Goal: Task Accomplishment & Management: Manage account settings

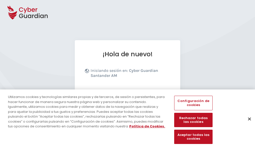
scroll to position [62, 0]
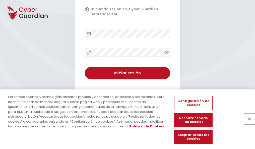
click at [247, 124] on button "Cerrar" at bounding box center [249, 118] width 11 height 11
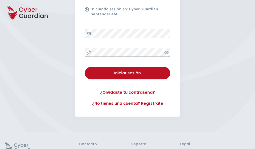
scroll to position [98, 0]
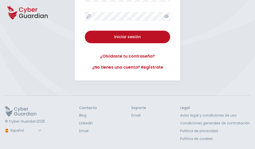
click at [85, 31] on button "Iniciar sesión" at bounding box center [127, 37] width 85 height 13
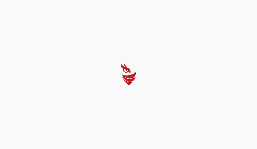
select select "Português (BR)"
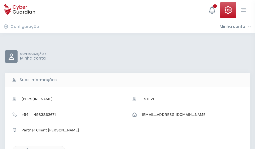
click at [26, 148] on icon "button" at bounding box center [26, 150] width 4 height 4
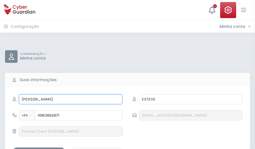
click at [71, 99] on input "LUCÍA" at bounding box center [71, 99] width 104 height 10
type input "L"
type input "Corona"
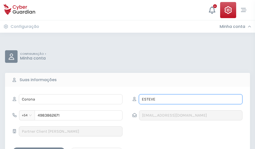
click at [191, 99] on input "ESTEVE" at bounding box center [191, 99] width 104 height 10
type input "E"
type input "Doménech"
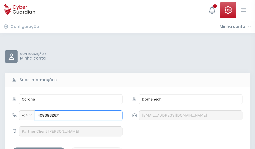
click at [79, 115] on input "4983862671" at bounding box center [79, 115] width 88 height 10
type input "4"
type input "4842554705"
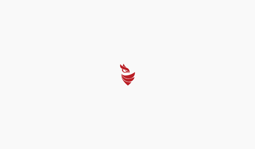
select select "Português (BR)"
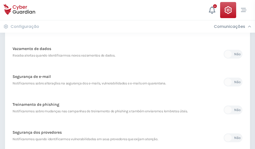
scroll to position [264, 0]
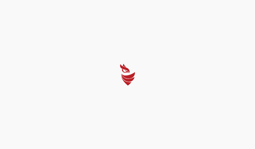
select select "Português (BR)"
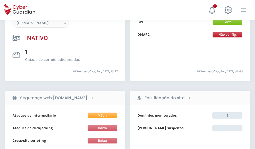
scroll to position [473, 0]
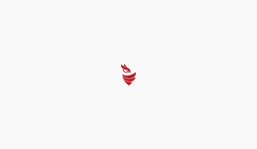
select select "Português (BR)"
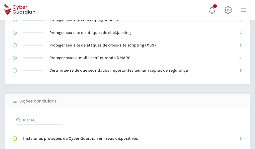
scroll to position [335, 0]
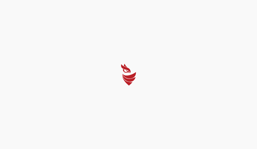
select select "Português (BR)"
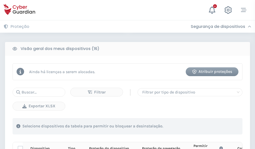
scroll to position [444, 0]
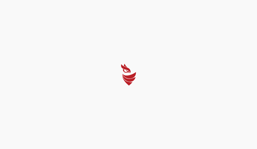
select select "Português (BR)"
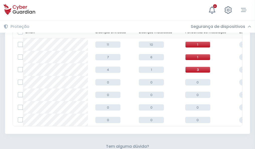
scroll to position [220, 0]
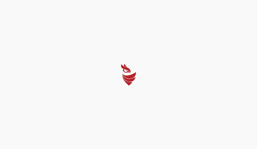
select select "Português (BR)"
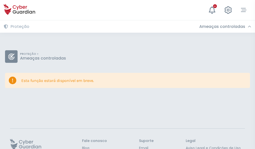
scroll to position [33, 0]
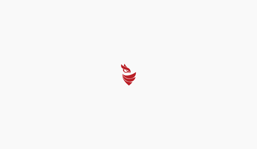
select select "Português (BR)"
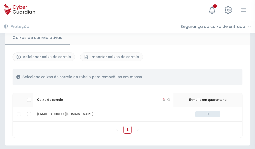
scroll to position [414, 0]
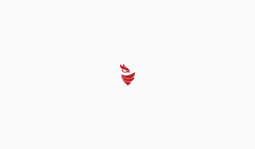
select select "Português (BR)"
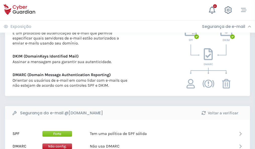
scroll to position [271, 0]
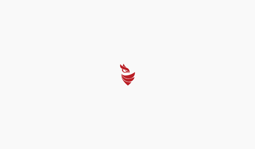
select select "Português (BR)"
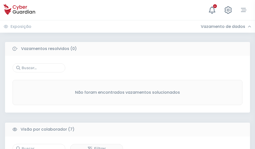
scroll to position [415, 0]
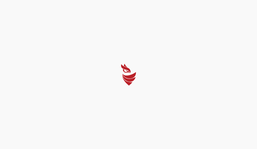
select select "Português (BR)"
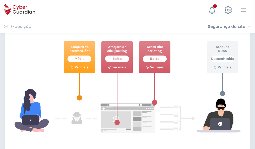
scroll to position [273, 0]
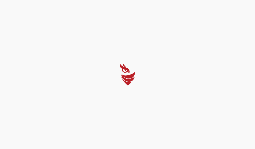
select select "Português (BR)"
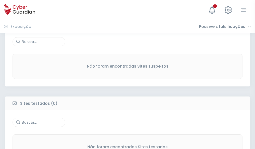
scroll to position [263, 0]
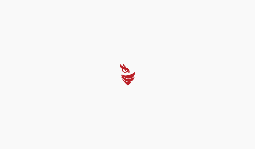
select select "Português (BR)"
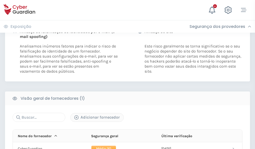
scroll to position [256, 0]
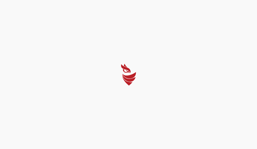
select select "Português (BR)"
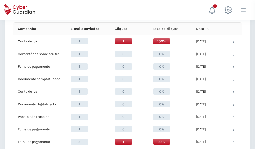
scroll to position [450, 0]
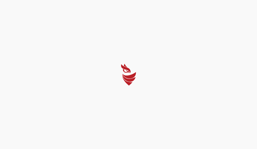
select select "Português (BR)"
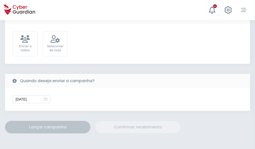
scroll to position [184, 0]
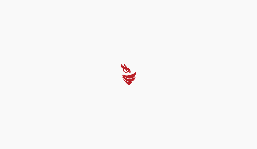
select select "Português (BR)"
